Goal: Contribute content: Contribute content

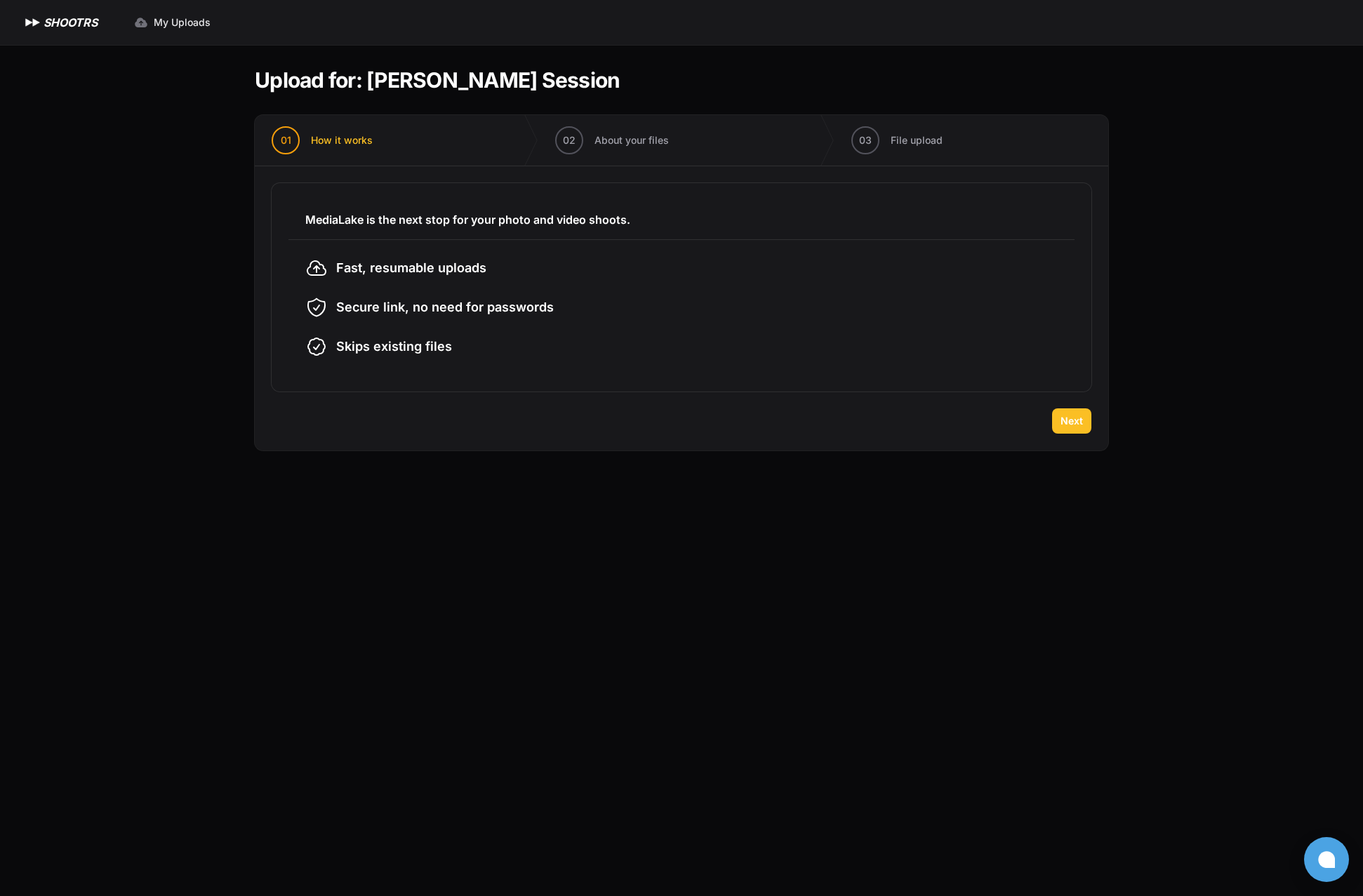
click at [1076, 420] on span "Next" at bounding box center [1071, 420] width 23 height 14
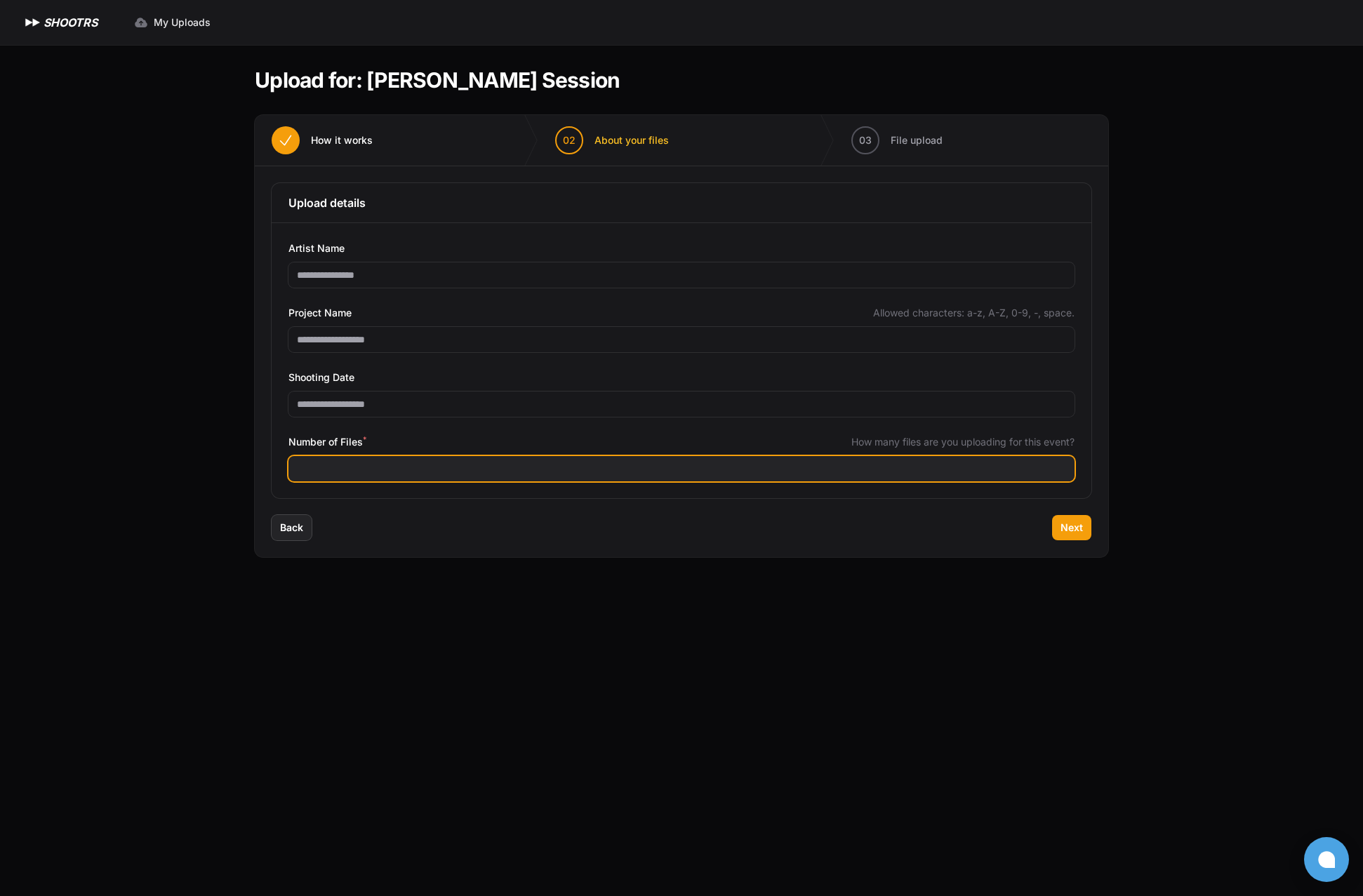
click at [505, 462] on input "Number of Files *" at bounding box center [681, 469] width 786 height 25
type input "*"
type input "***"
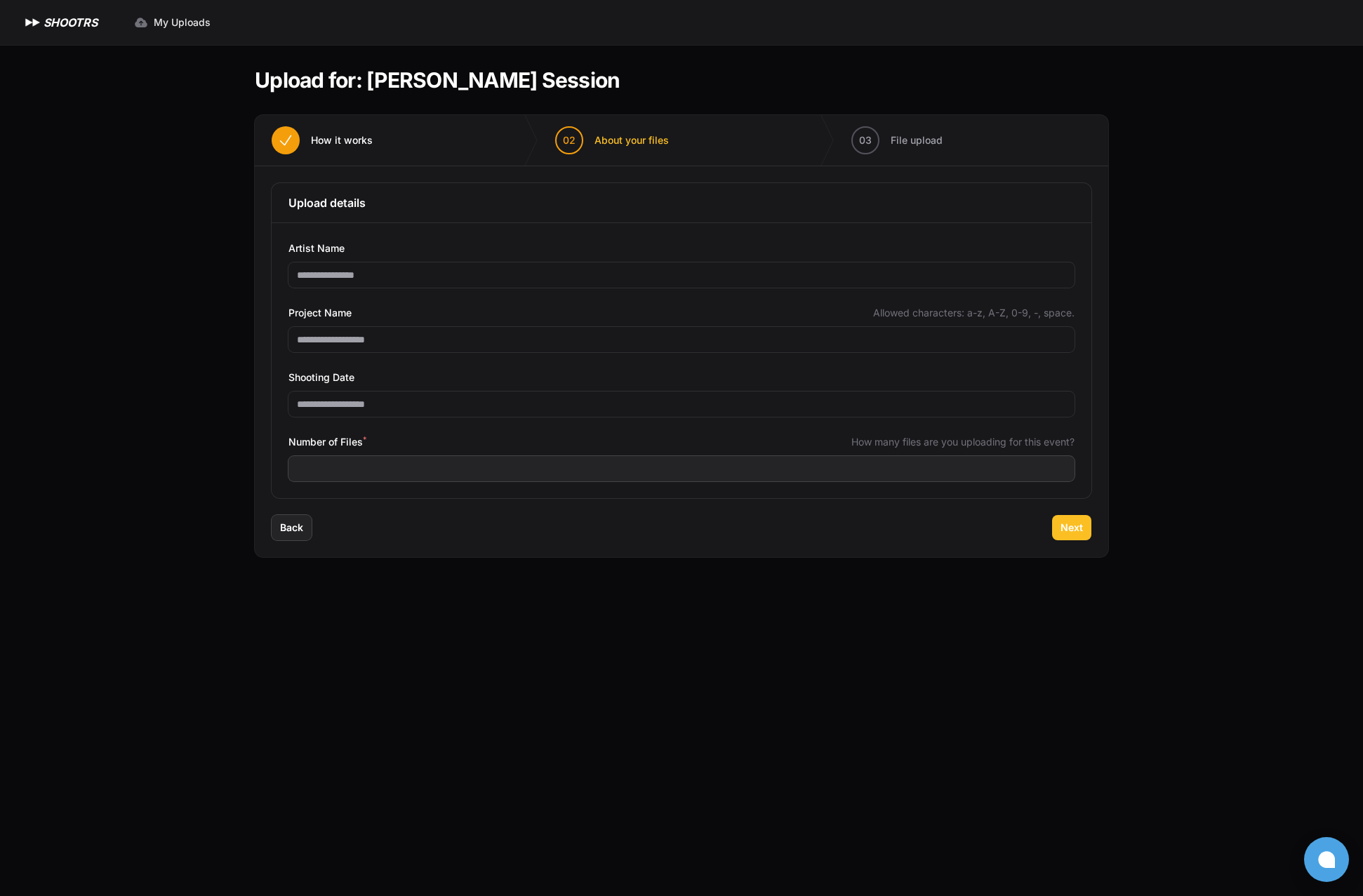
click at [1062, 534] on span "Next" at bounding box center [1071, 527] width 23 height 14
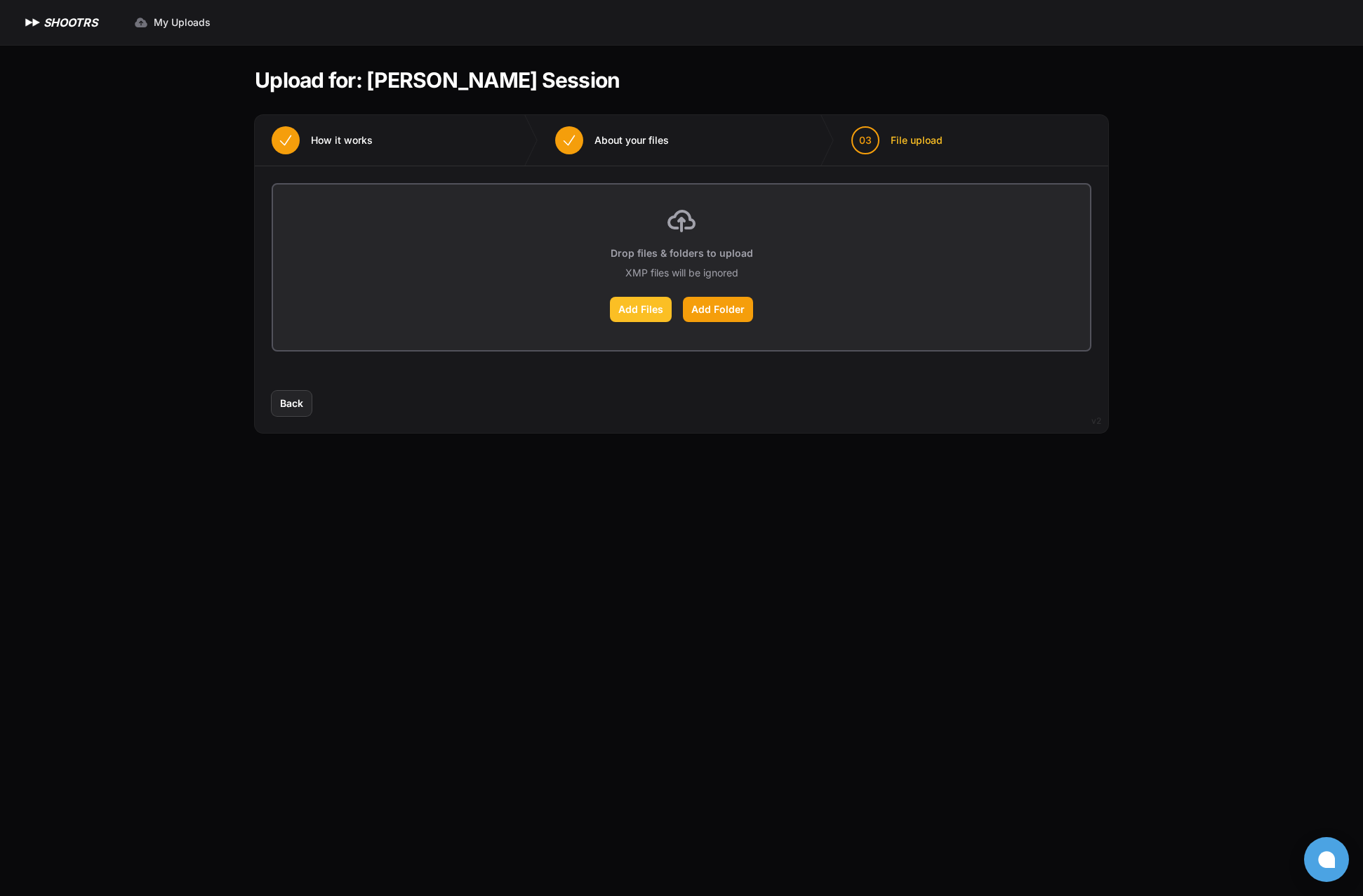
click at [650, 311] on label "Add Files" at bounding box center [641, 309] width 62 height 25
click at [0, 0] on input "Add Files" at bounding box center [0, 0] width 0 height 0
